Goal: Transaction & Acquisition: Purchase product/service

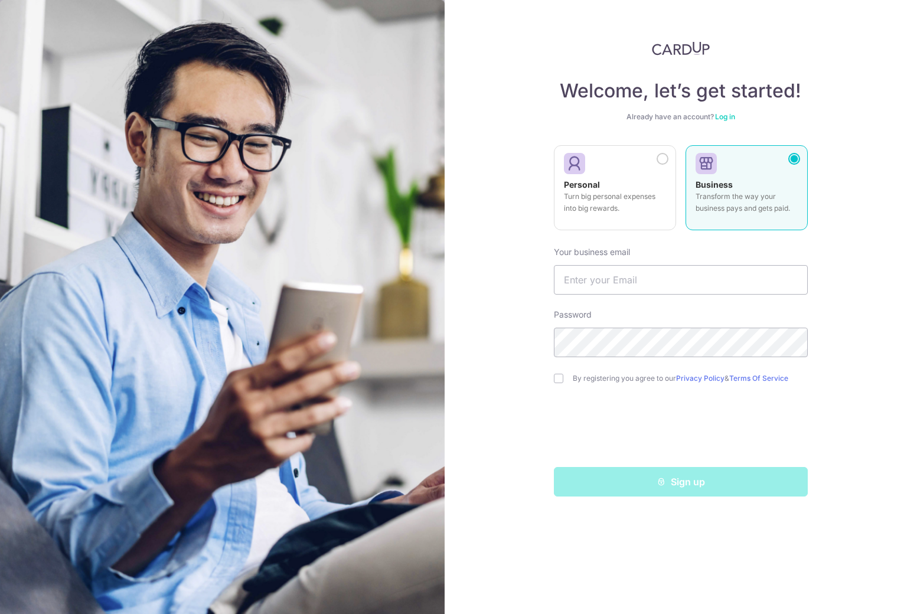
click at [661, 157] on div at bounding box center [662, 159] width 12 height 12
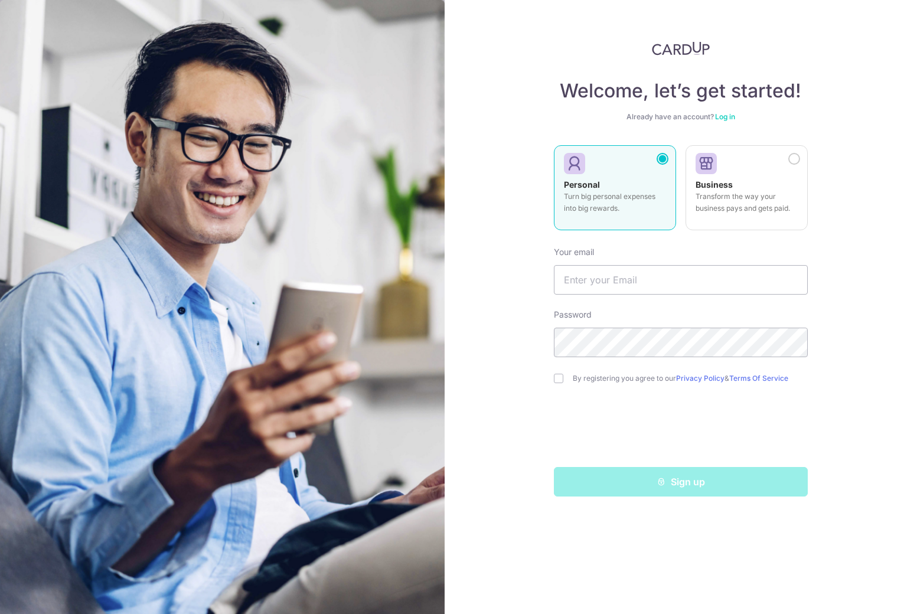
click at [653, 297] on form "Your email Password By registering you agree to our Privacy Policy & Terms Of S…" at bounding box center [681, 366] width 254 height 259
click at [650, 285] on input "text" at bounding box center [681, 280] width 254 height 30
type input "[EMAIL_ADDRESS][DOMAIN_NAME]"
click at [563, 381] on div "By registering you agree to our Privacy Policy & Terms Of Service" at bounding box center [681, 378] width 254 height 14
click at [562, 380] on input "checkbox" at bounding box center [558, 378] width 9 height 9
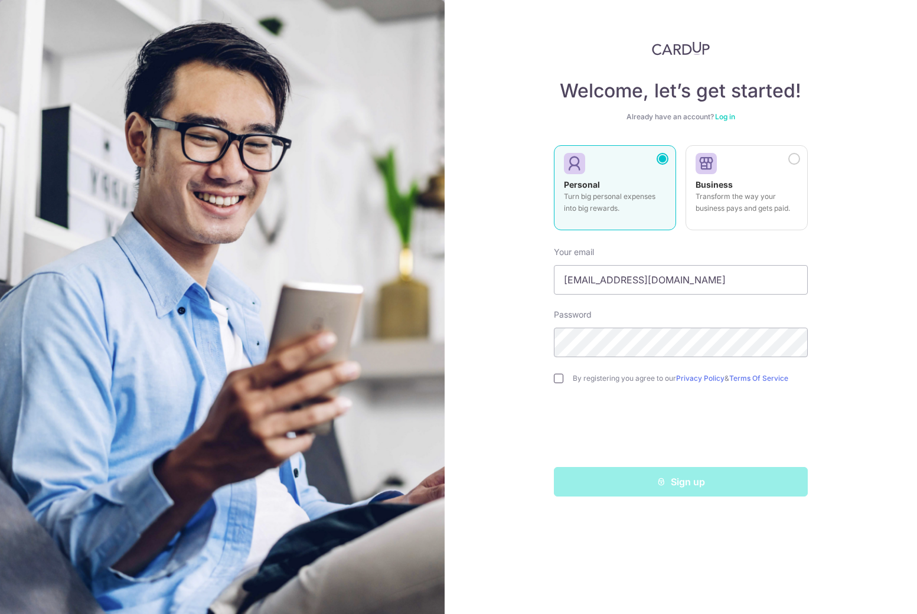
checkbox input "true"
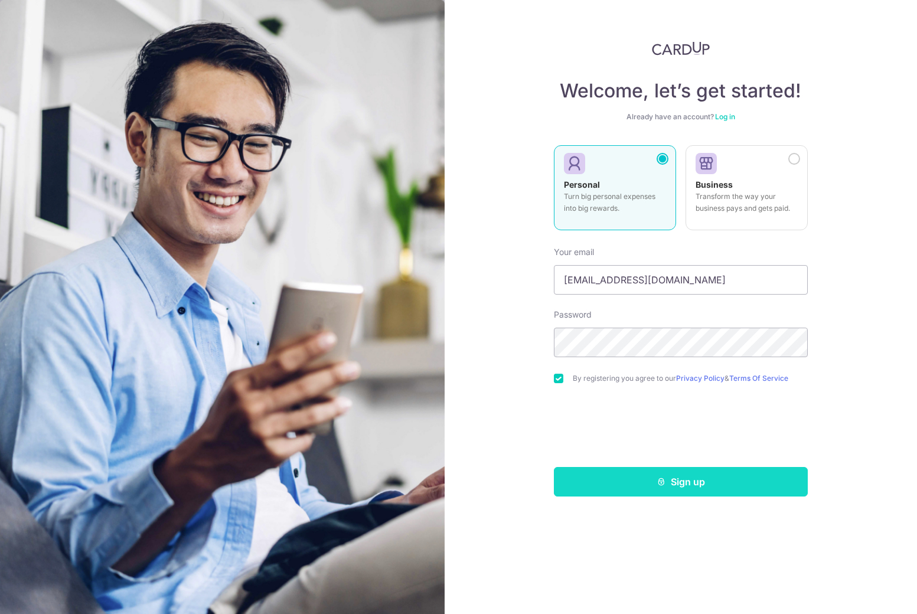
click at [654, 493] on button "Sign up" at bounding box center [681, 482] width 254 height 30
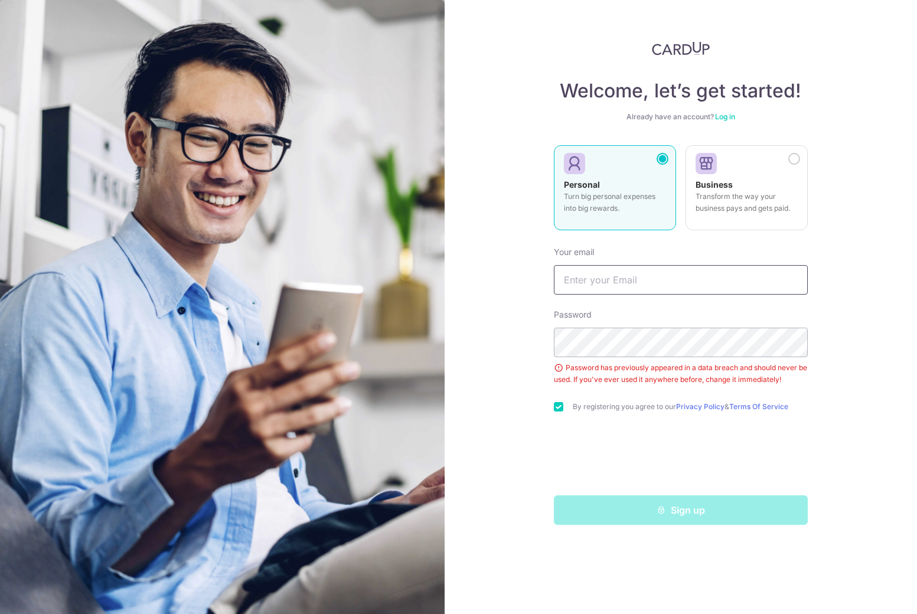
click at [634, 287] on input "text" at bounding box center [681, 280] width 254 height 30
type input "[EMAIL_ADDRESS][DOMAIN_NAME]"
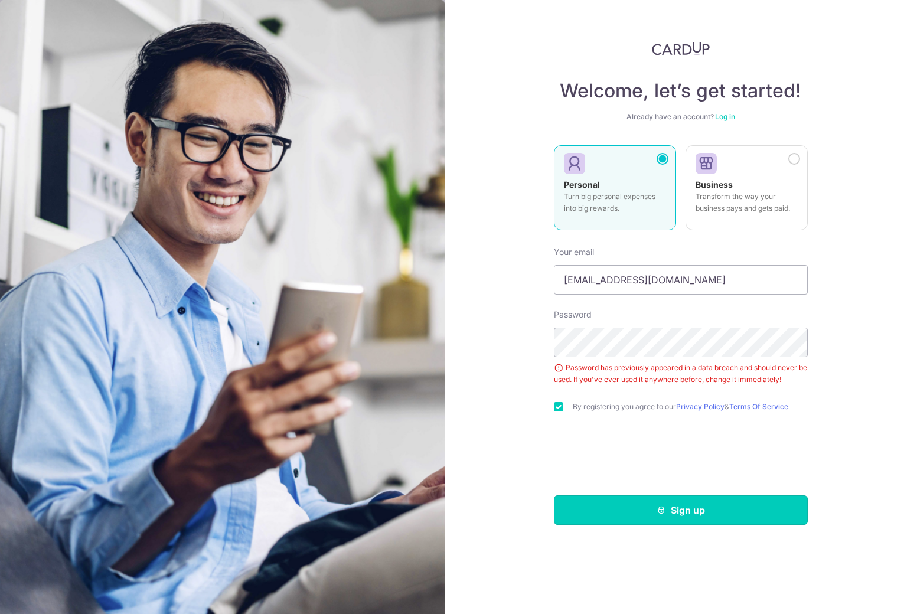
click at [646, 505] on button "Sign up" at bounding box center [681, 510] width 254 height 30
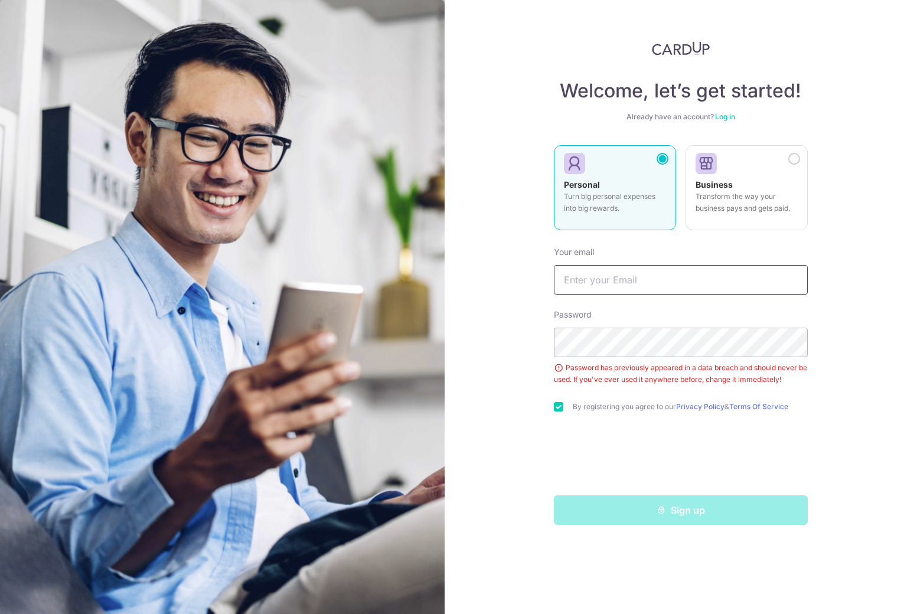
click at [606, 286] on input "text" at bounding box center [681, 280] width 254 height 30
type input "[EMAIL_ADDRESS][DOMAIN_NAME]"
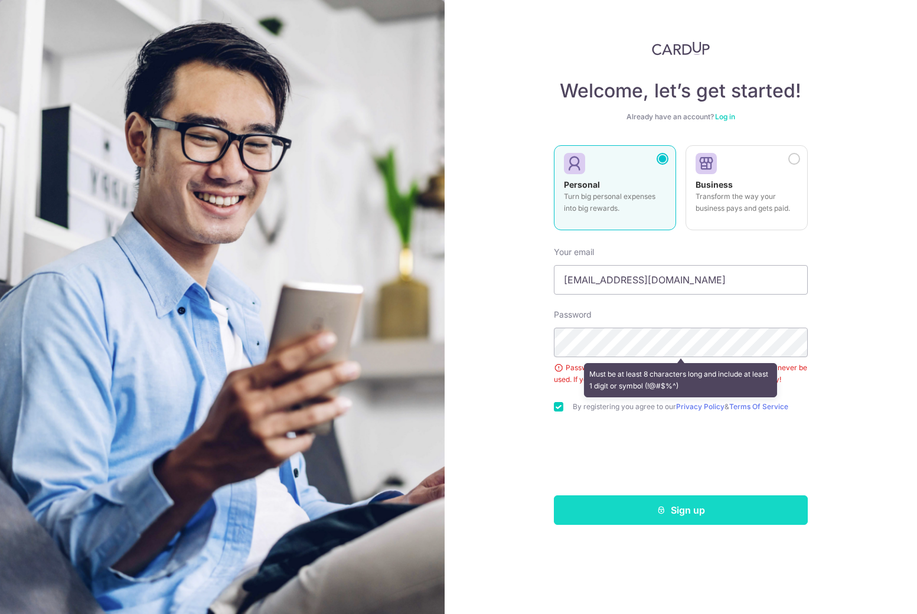
click at [639, 521] on button "Sign up" at bounding box center [681, 510] width 254 height 30
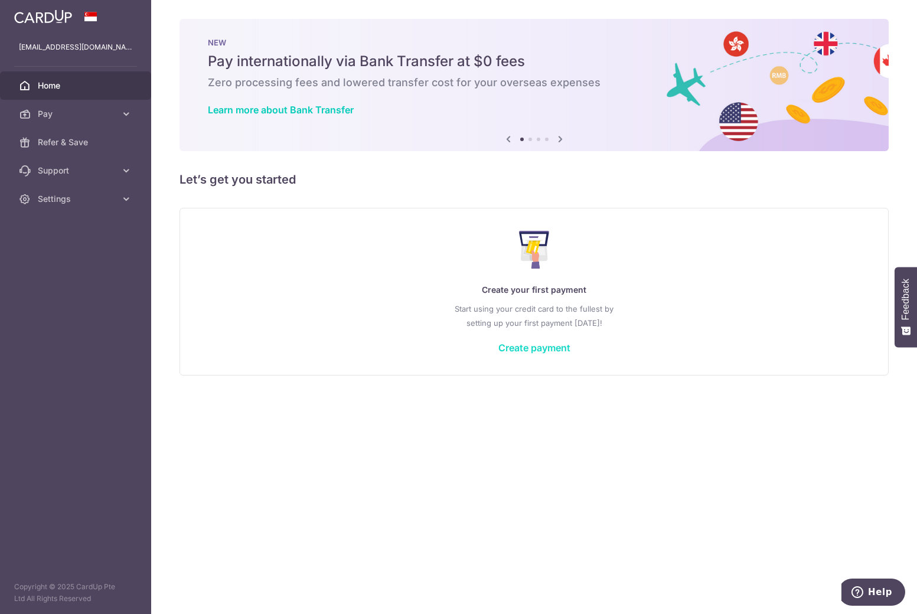
click at [543, 347] on link "Create payment" at bounding box center [534, 348] width 72 height 12
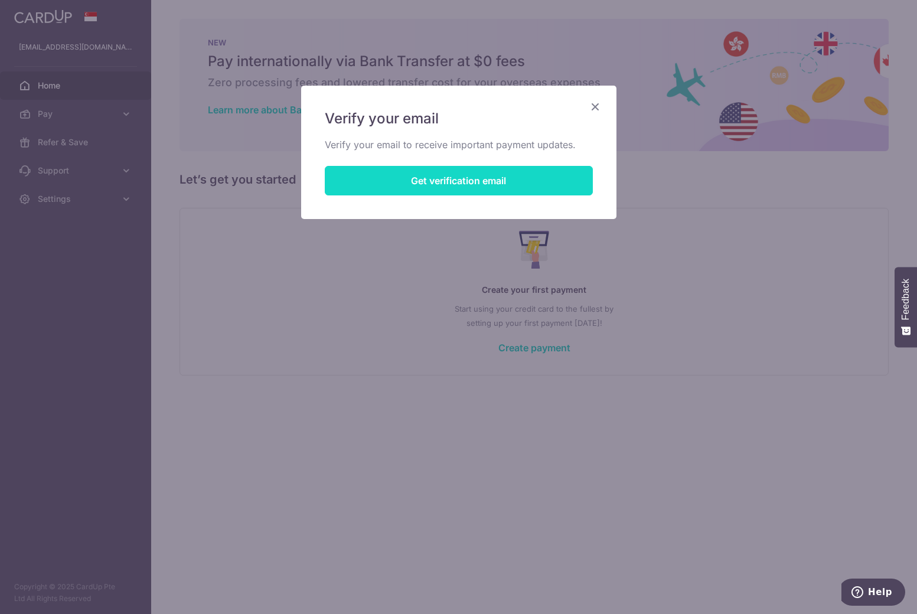
click at [479, 183] on button "Get verification email" at bounding box center [459, 181] width 268 height 30
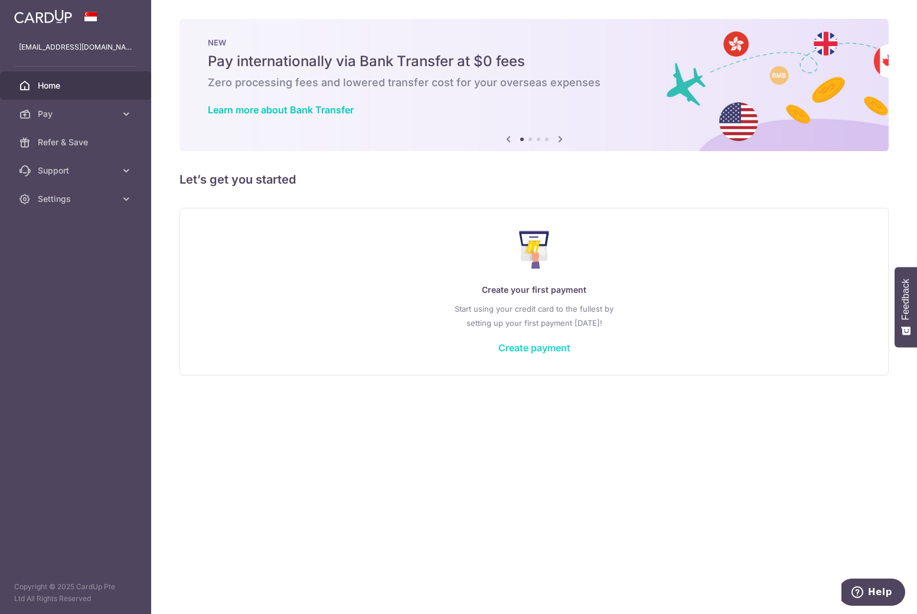
click at [544, 348] on link "Create payment" at bounding box center [534, 348] width 72 height 12
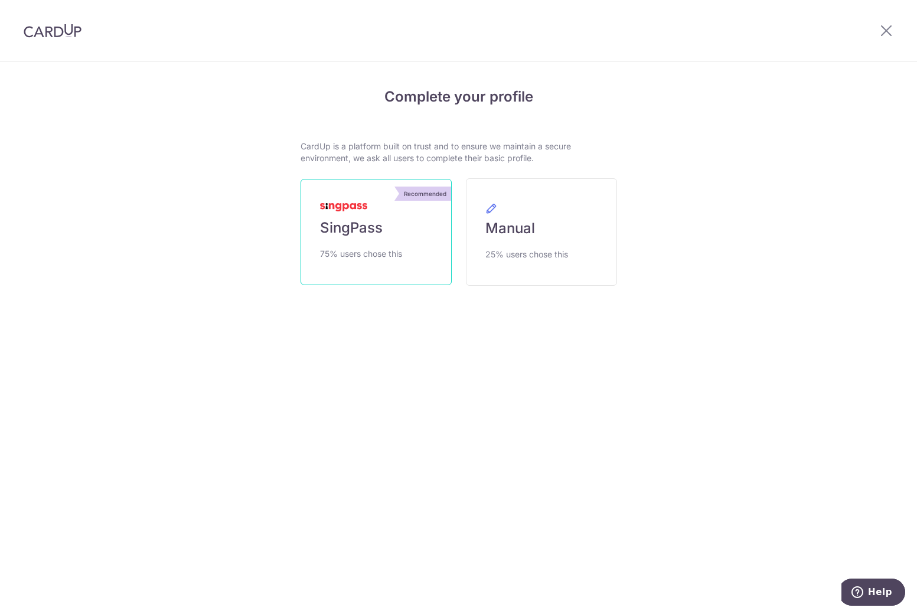
click at [408, 234] on link "Recommended SingPass 75% users chose this" at bounding box center [375, 232] width 151 height 106
click at [65, 41] on div at bounding box center [52, 30] width 105 height 61
click at [64, 33] on img at bounding box center [53, 31] width 58 height 14
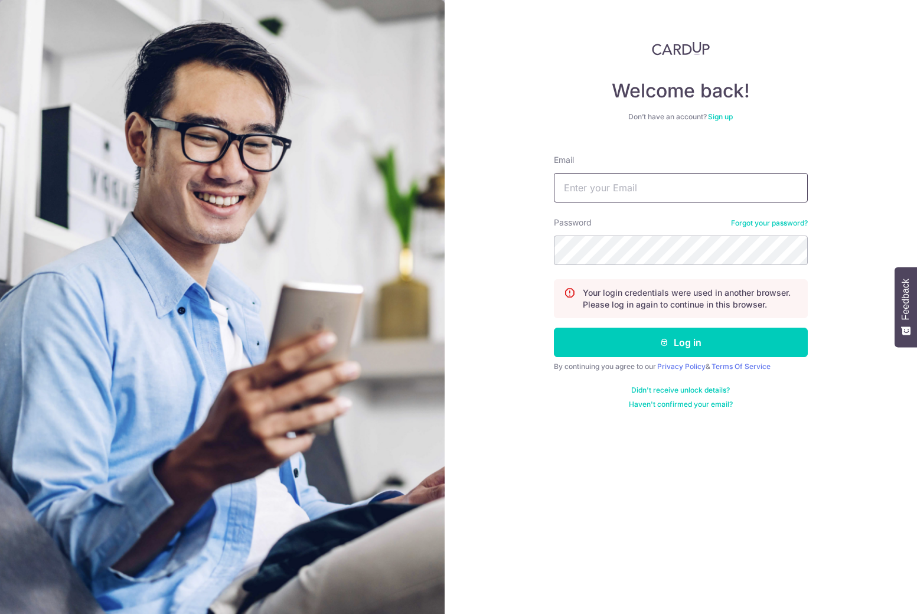
type input "[EMAIL_ADDRESS][DOMAIN_NAME]"
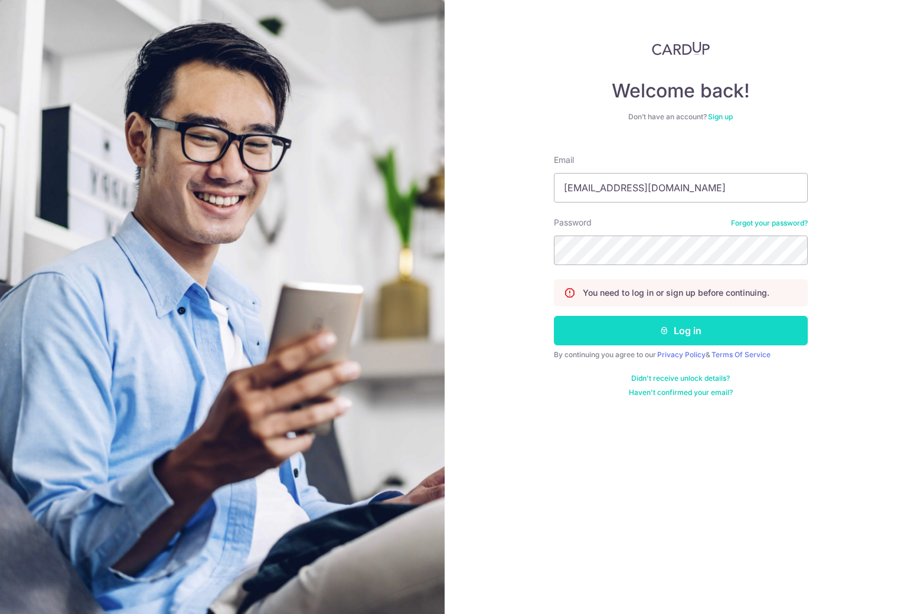
click at [659, 319] on button "Log in" at bounding box center [681, 331] width 254 height 30
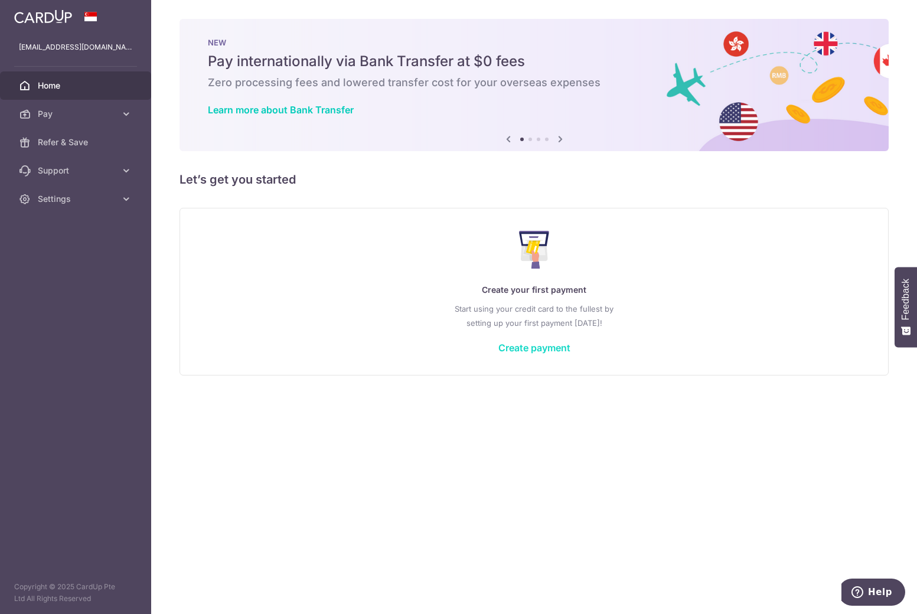
click at [552, 346] on link "Create payment" at bounding box center [534, 348] width 72 height 12
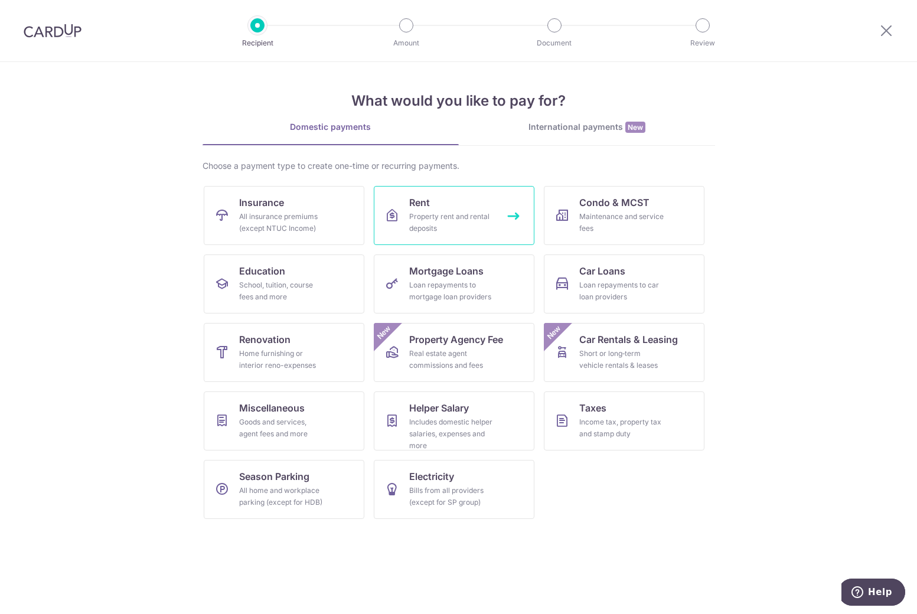
click at [439, 218] on div "Property rent and rental deposits" at bounding box center [451, 223] width 85 height 24
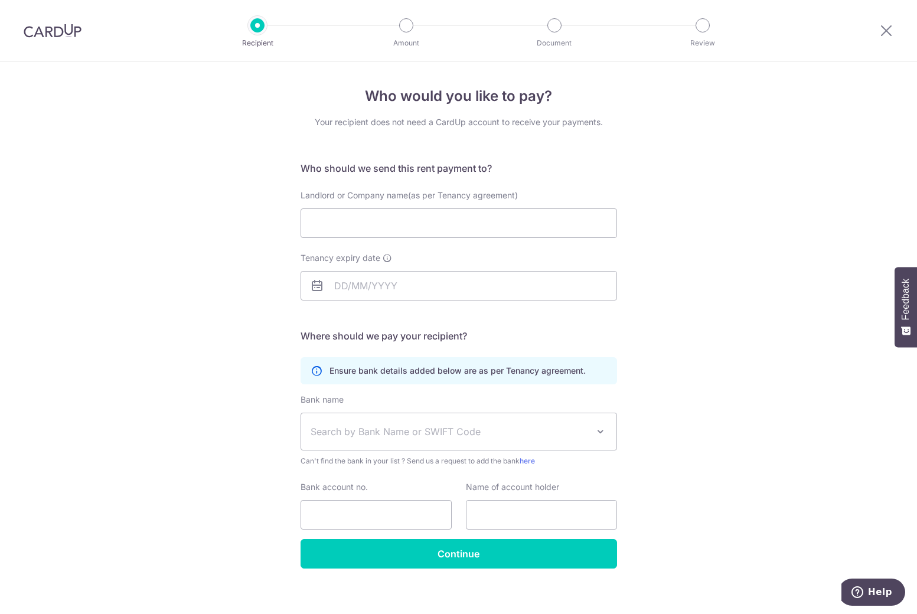
click at [395, 240] on div "Landlord or Company name(as per Tenancy agreement)" at bounding box center [458, 220] width 331 height 63
click at [409, 226] on input "Landlord or Company name(as per Tenancy agreement)" at bounding box center [458, 223] width 316 height 30
type input "[GEOGRAPHIC_DATA] and Design"
type input "[PERSON_NAME] [PERSON_NAME] [PERSON_NAME] [PERSON_NAME] [PERSON_NAME]"
click at [408, 291] on input "Tenancy expiry date" at bounding box center [458, 286] width 316 height 30
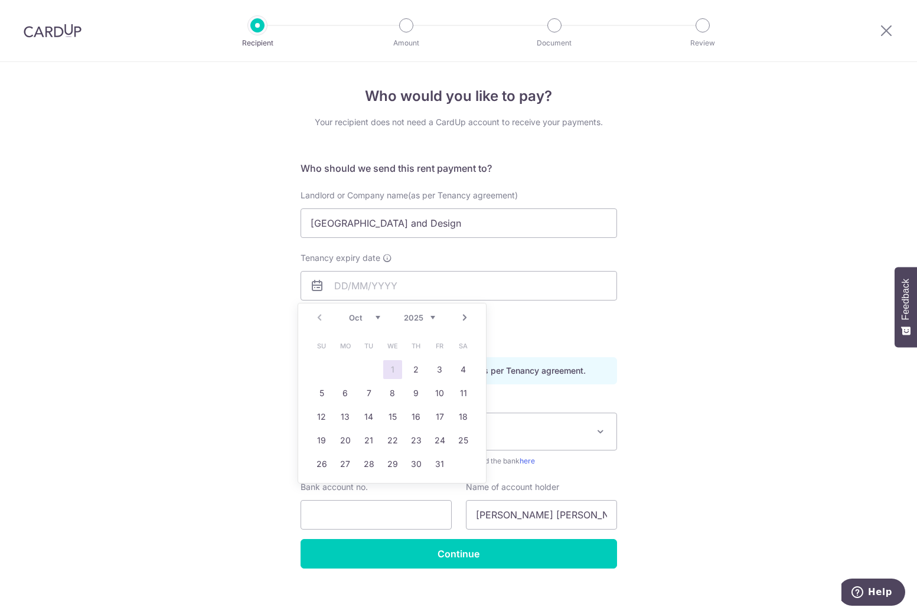
click at [367, 319] on select "Oct Nov Dec" at bounding box center [364, 317] width 31 height 9
click at [411, 320] on select "2025 2026 2027 2028 2029 2030 2031 2032 2033 2034 2035" at bounding box center [419, 317] width 31 height 9
click at [360, 315] on select "Jan Feb Mar Apr May Jun Jul Aug Sep Oct Nov Dec" at bounding box center [364, 317] width 31 height 9
click at [398, 440] on link "23" at bounding box center [392, 440] width 19 height 19
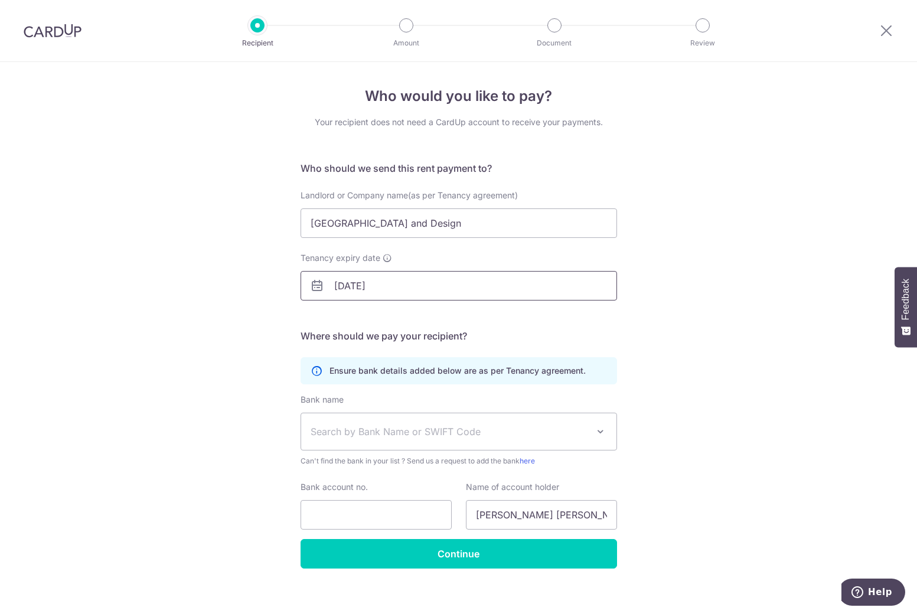
click at [342, 279] on input "23/09/2026" at bounding box center [458, 286] width 316 height 30
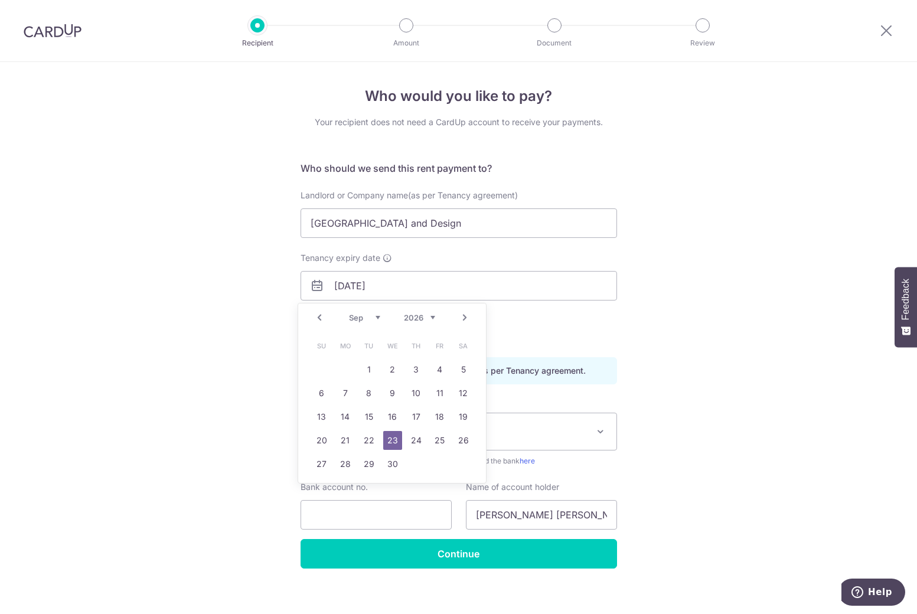
click at [366, 319] on select "Jan Feb Mar Apr May Jun Jul Aug Sep Oct Nov Dec" at bounding box center [364, 317] width 31 height 9
click at [423, 315] on select "2025 2026 2027 2028 2029 2030 2031 2032 2033 2034 2035 2036" at bounding box center [419, 317] width 31 height 9
click at [394, 370] on link "1" at bounding box center [392, 369] width 19 height 19
type input "01/07/2026"
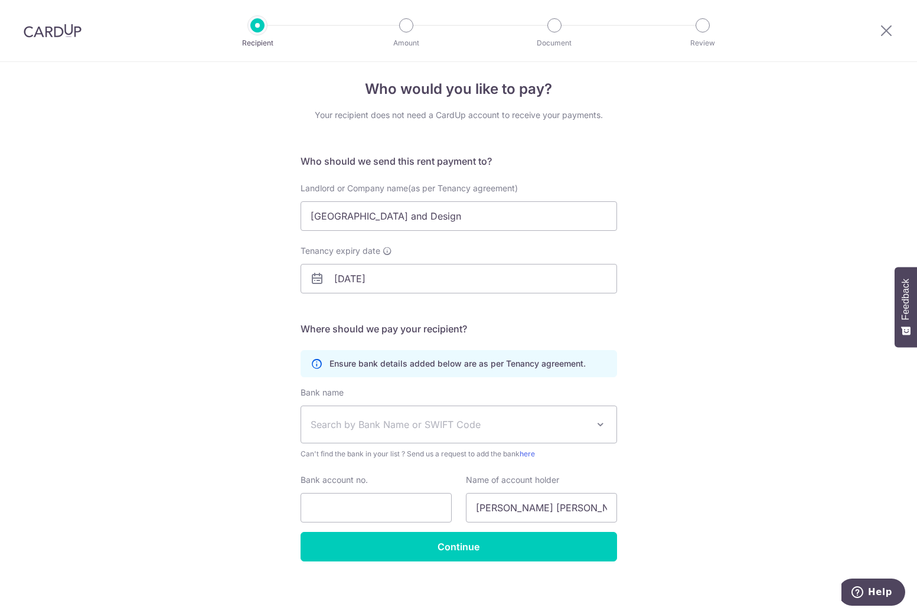
scroll to position [10, 0]
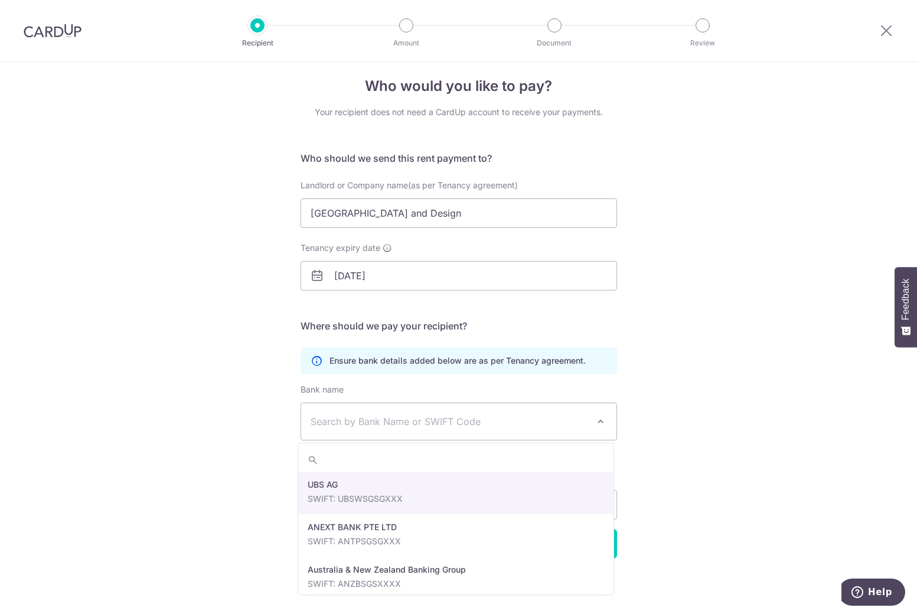
click at [388, 426] on span "Search by Bank Name or SWIFT Code" at bounding box center [448, 421] width 277 height 14
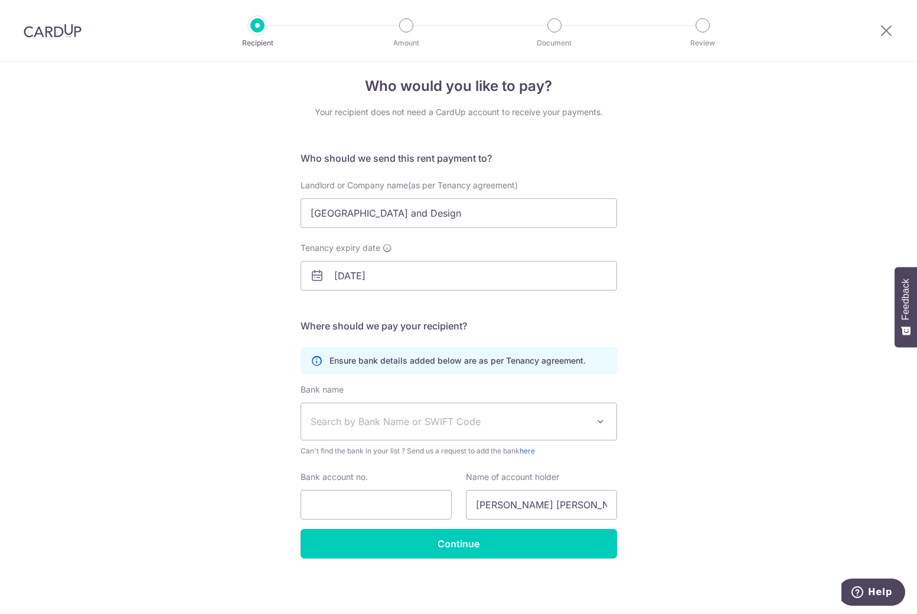
click at [245, 392] on div "Who would you like to pay? Your recipient does not need a CardUp account to rec…" at bounding box center [458, 333] width 917 height 562
click at [457, 430] on span "Search by Bank Name or SWIFT Code" at bounding box center [458, 421] width 315 height 37
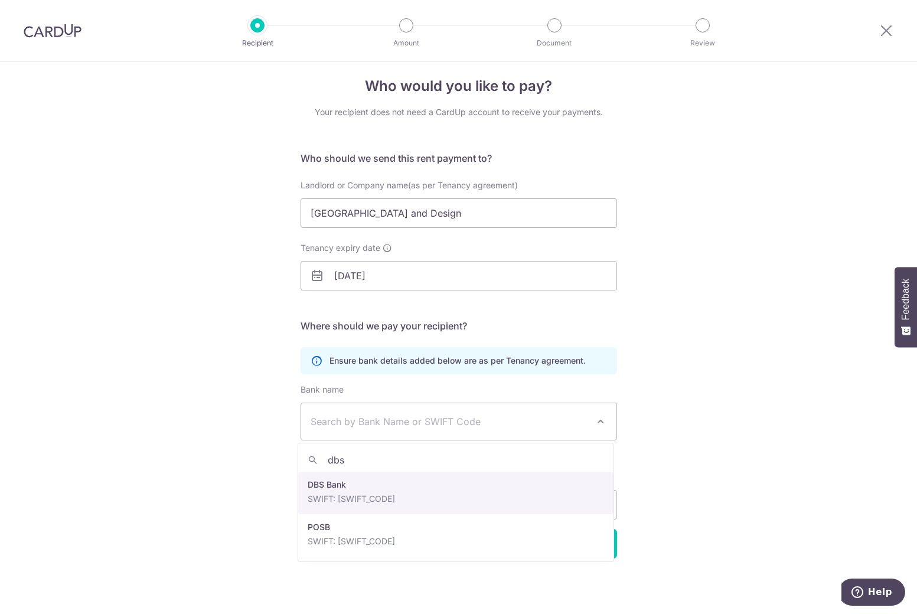
type input "dbs"
select select "6"
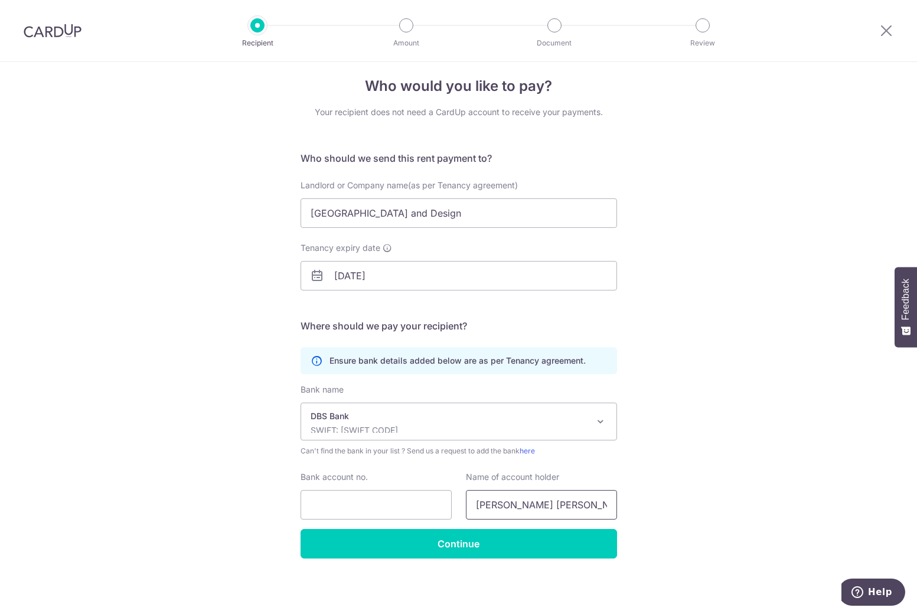
click at [549, 509] on input "Syed Ali Abbas Abedi Abedi Syed Ali Abbas Abedi Abedi" at bounding box center [541, 505] width 151 height 30
click at [702, 479] on div "Who would you like to pay? Your recipient does not need a CardUp account to rec…" at bounding box center [458, 333] width 917 height 562
click at [381, 422] on div "DBS Bank SWIFT: DBSSSGSGXXX" at bounding box center [448, 421] width 277 height 22
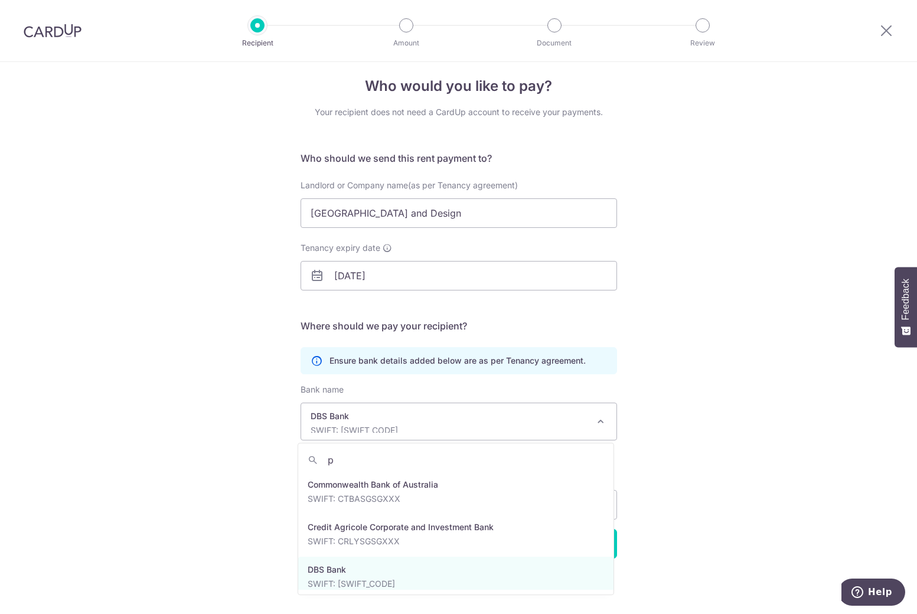
scroll to position [0, 0]
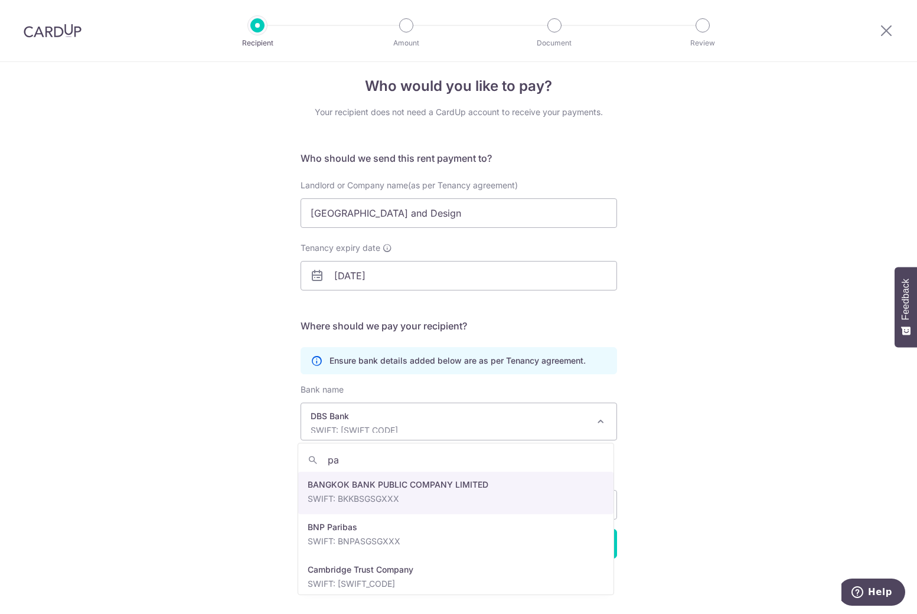
type input "pay"
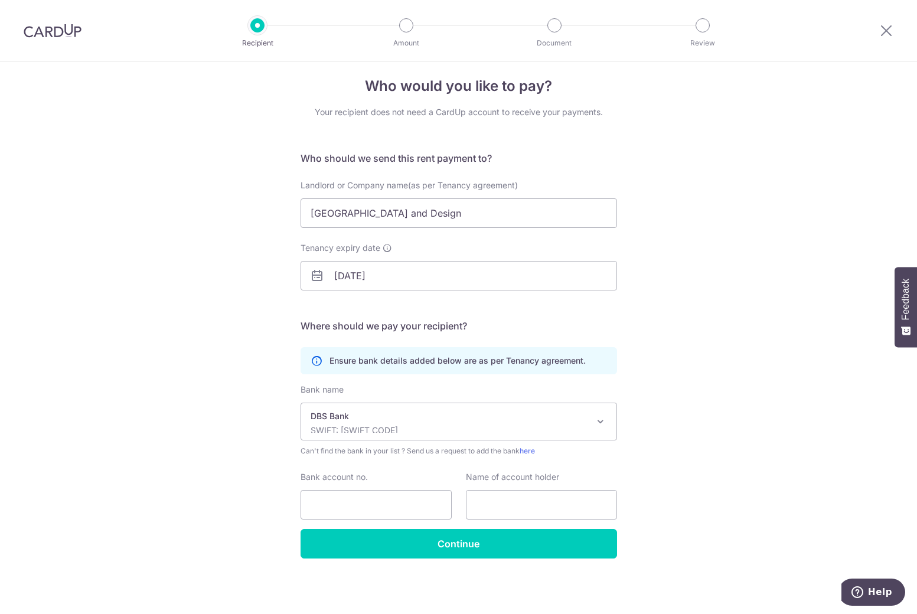
click at [356, 520] on div "Bank name Select Bank UBS AG ANEXT BANK PTE LTD Australia & New Zealand Banking…" at bounding box center [458, 456] width 316 height 145
click at [354, 511] on input "Bank account no." at bounding box center [375, 505] width 151 height 30
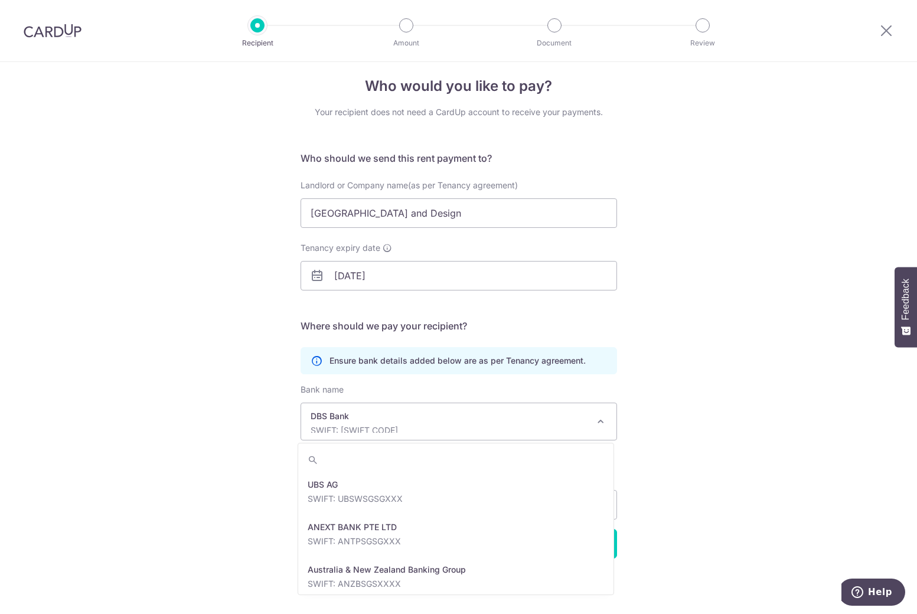
scroll to position [977, 0]
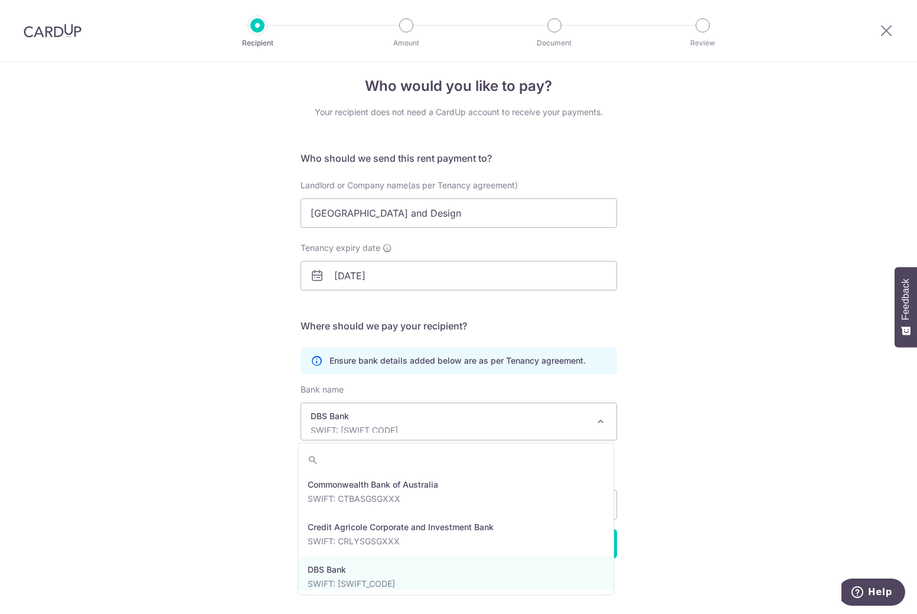
click at [437, 427] on p "SWIFT: DBSSSGSGXXX" at bounding box center [448, 430] width 277 height 12
click at [208, 425] on div "Who would you like to pay? Your recipient does not need a CardUp account to rec…" at bounding box center [458, 333] width 917 height 562
